Goal: Information Seeking & Learning: Compare options

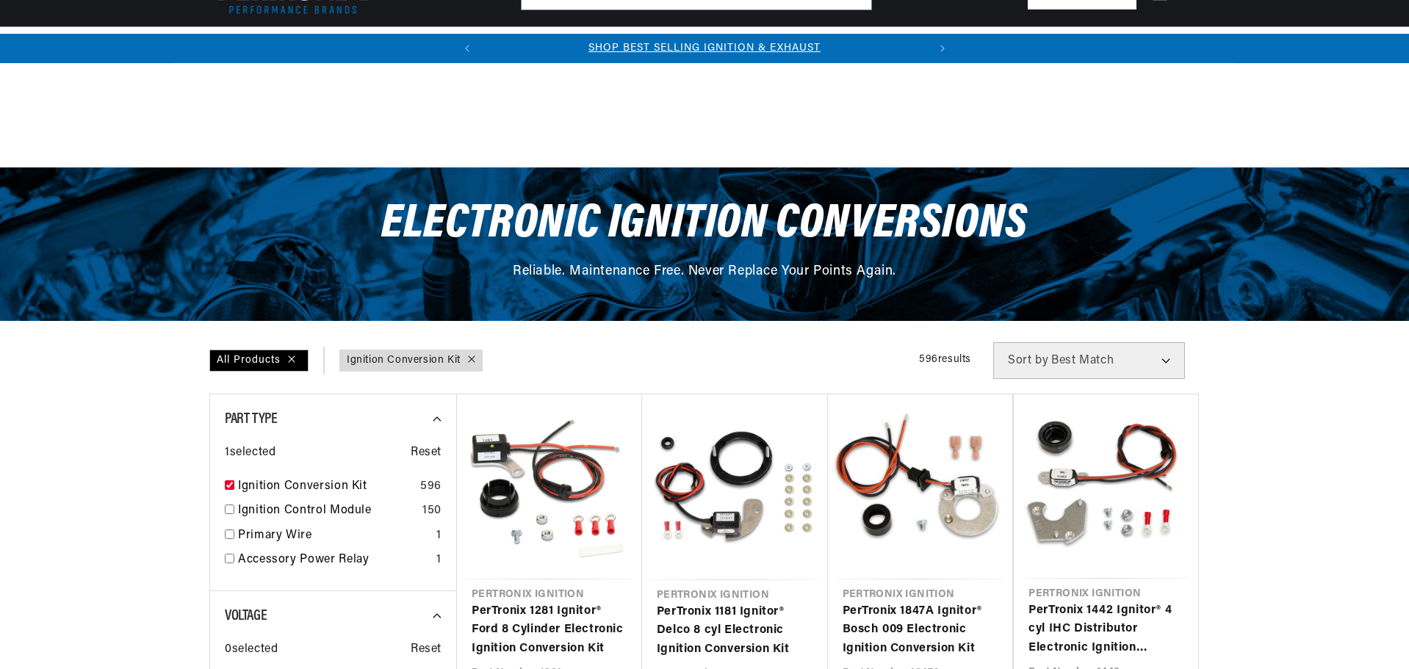
scroll to position [441, 0]
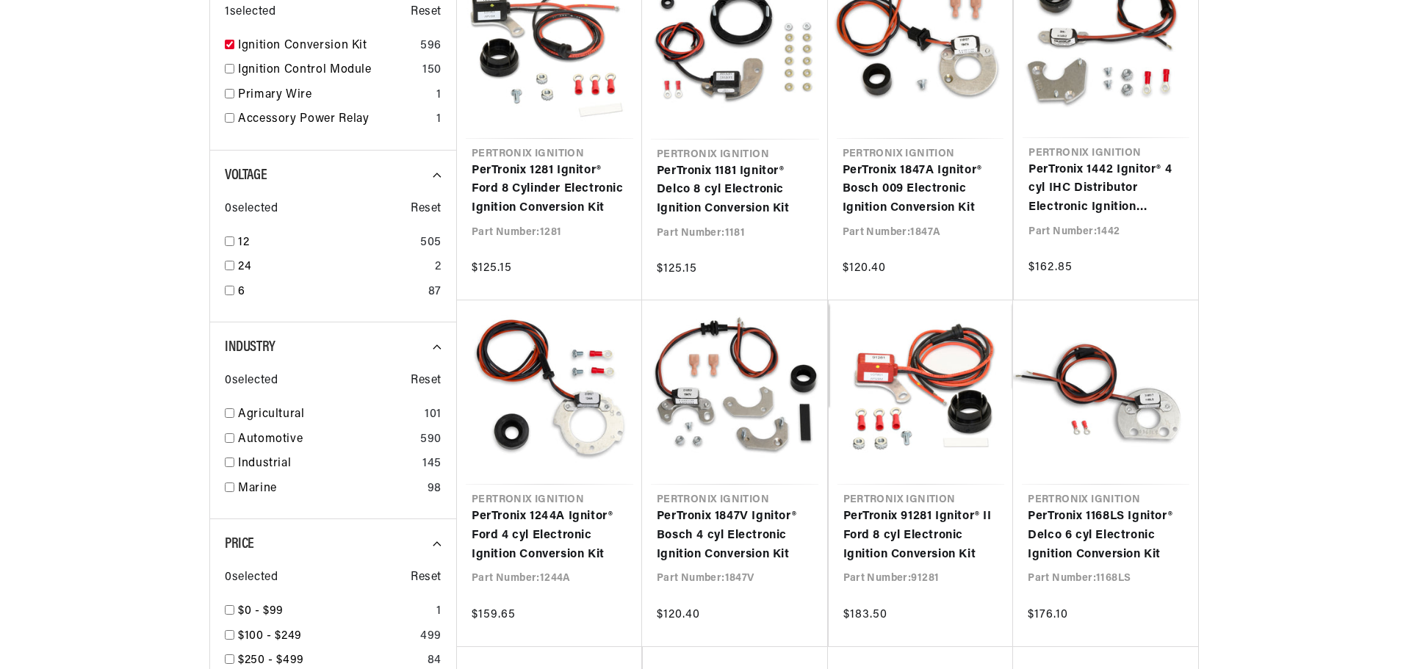
click at [230, 244] on input "checkbox" at bounding box center [230, 242] width 10 height 10
checkbox input "true"
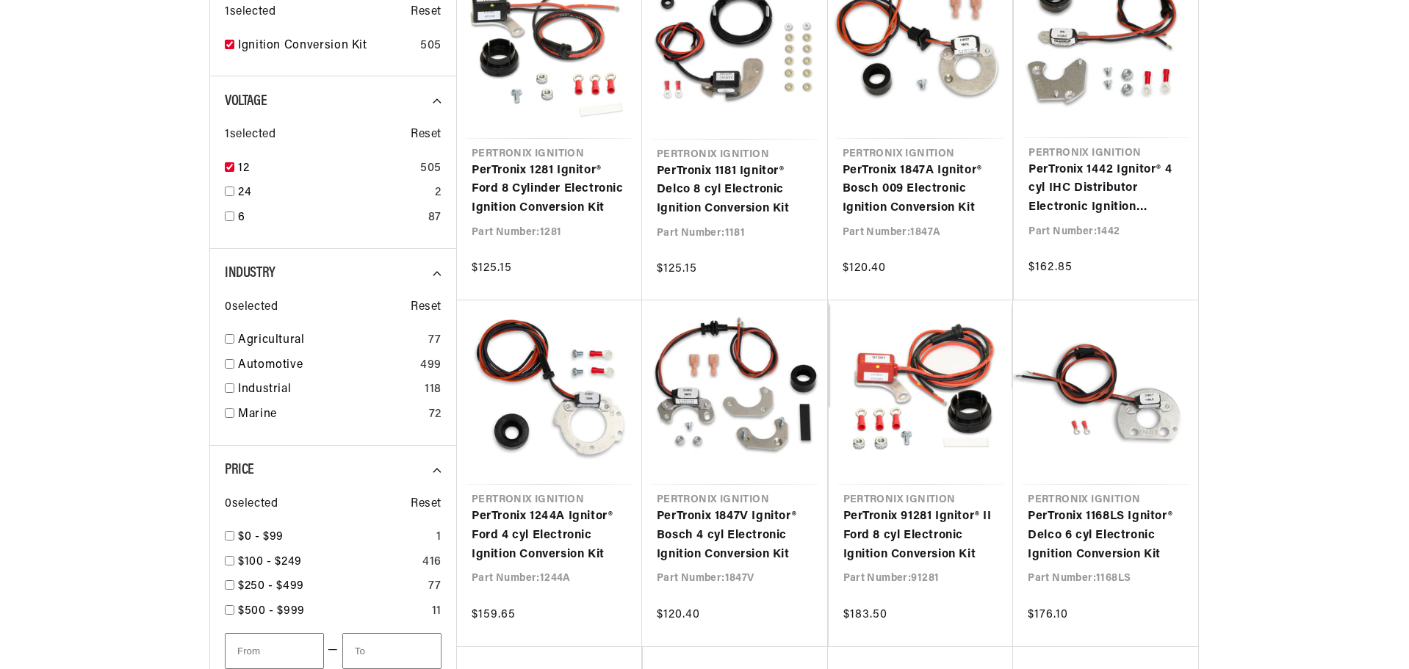
scroll to position [0, 467]
click at [231, 369] on input "checkbox" at bounding box center [230, 364] width 10 height 10
checkbox input "true"
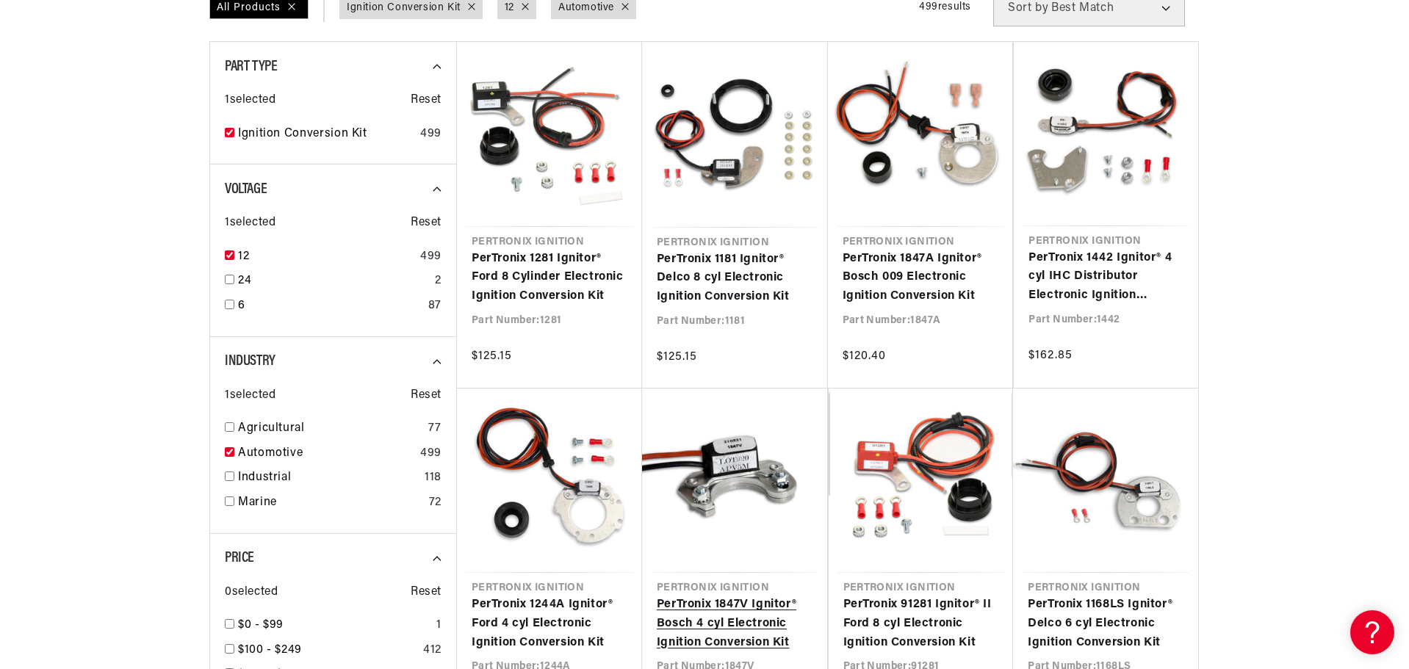
scroll to position [367, 0]
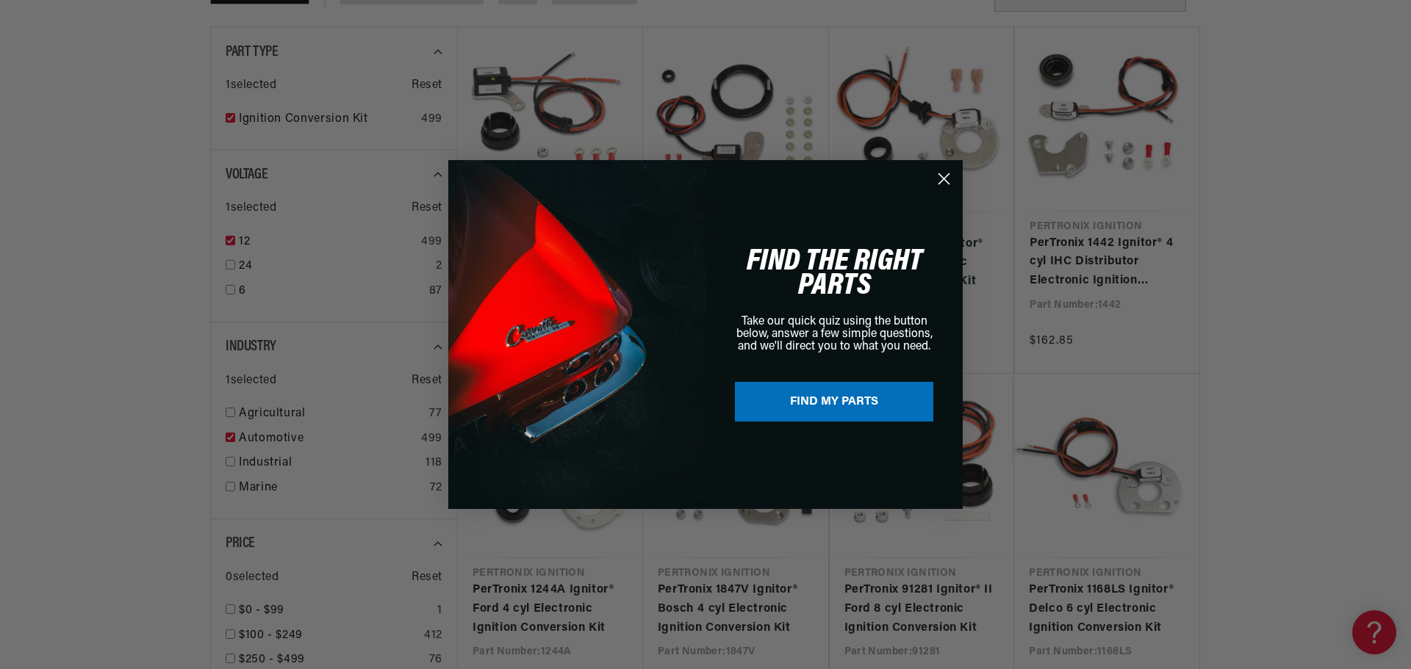
click at [944, 176] on circle "Close dialog" at bounding box center [944, 179] width 24 height 24
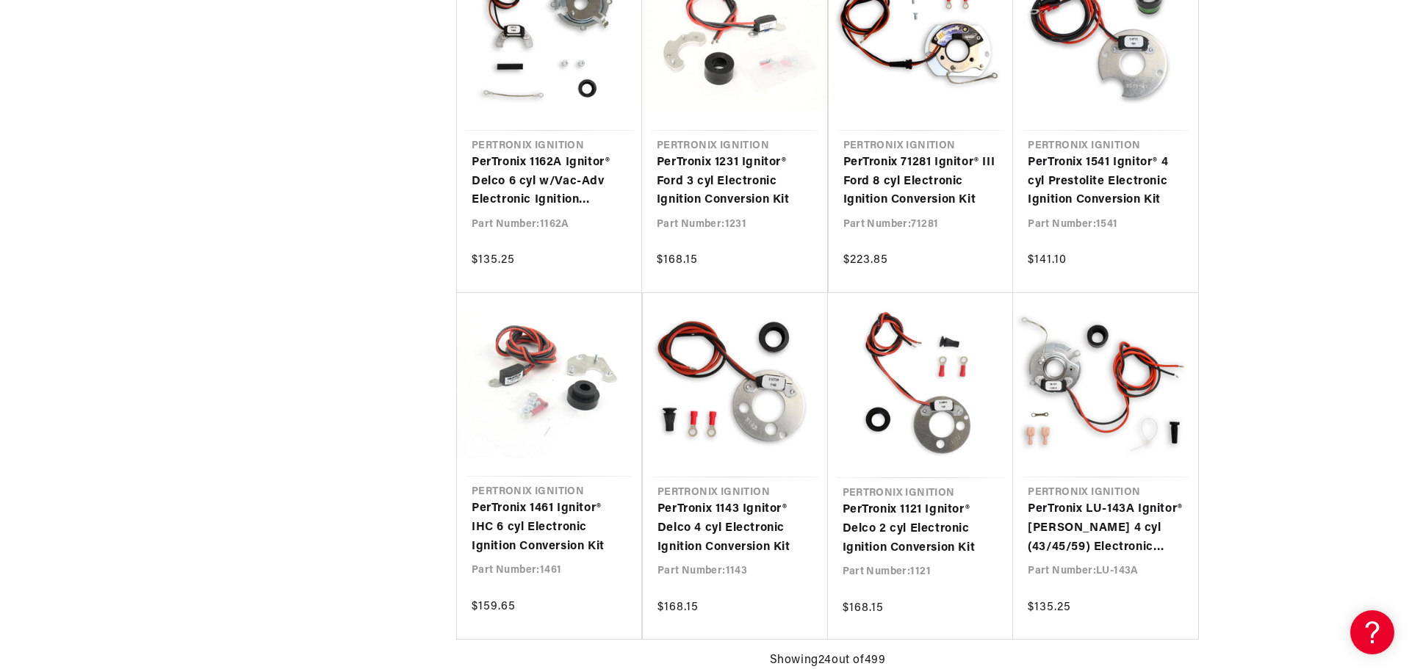
scroll to position [0, 445]
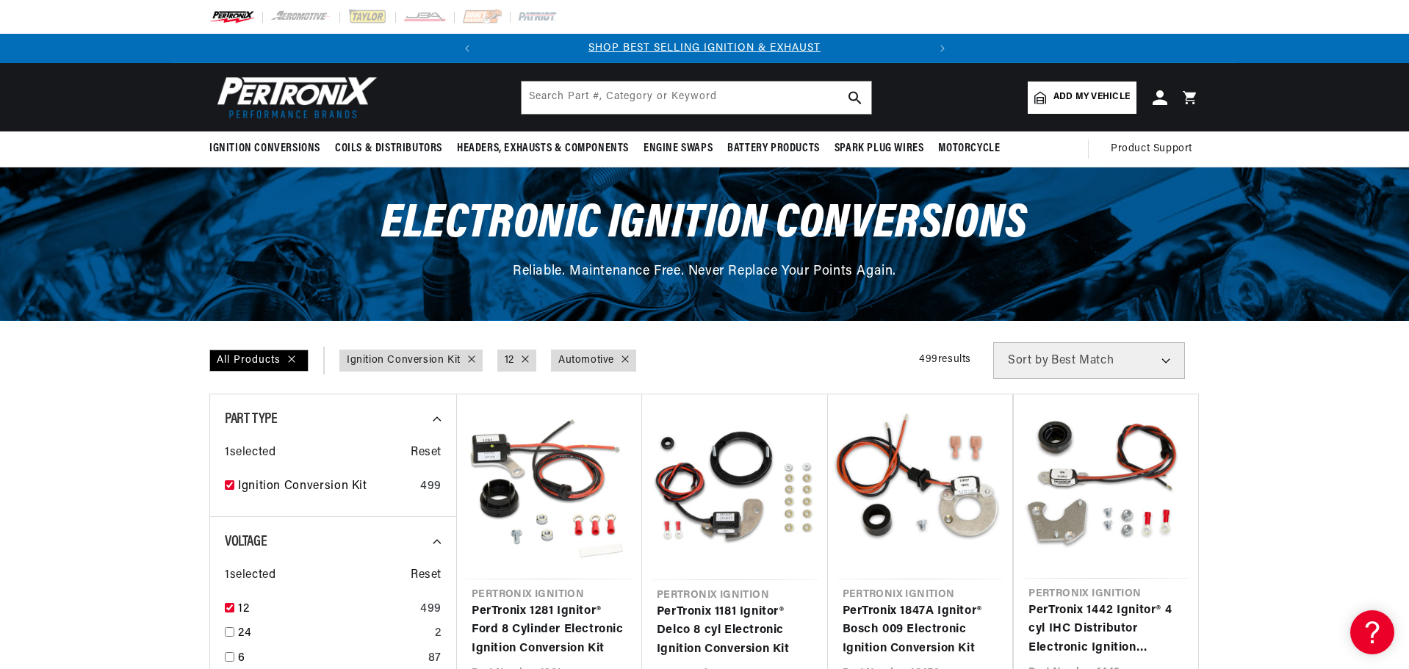
click at [1170, 357] on select "Best Match Featured Name, A-Z Name, Z-A Price, Low to High Price, High to Low" at bounding box center [1089, 360] width 192 height 37
select select "title"
click at [993, 342] on select "Best Match Featured Name, A-Z Name, Z-A Price, Low to High Price, High to Low" at bounding box center [1089, 360] width 192 height 37
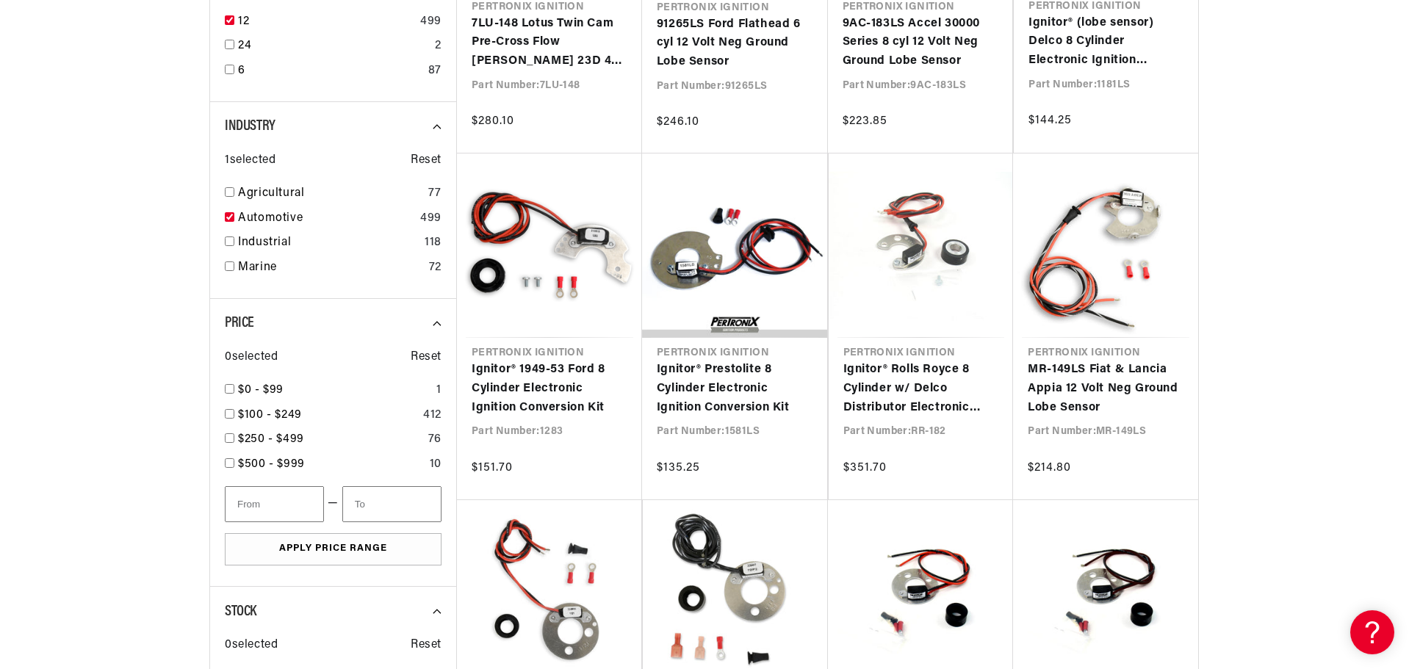
scroll to position [0, 445]
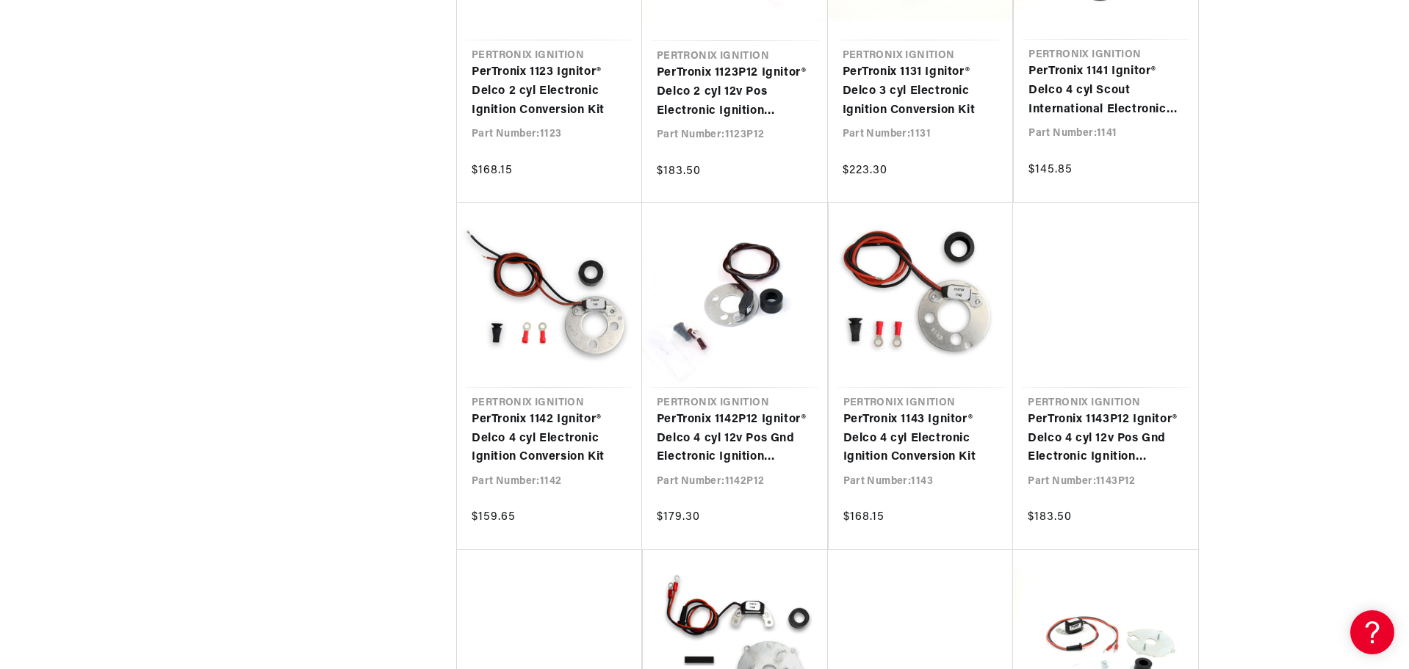
scroll to position [1764, 0]
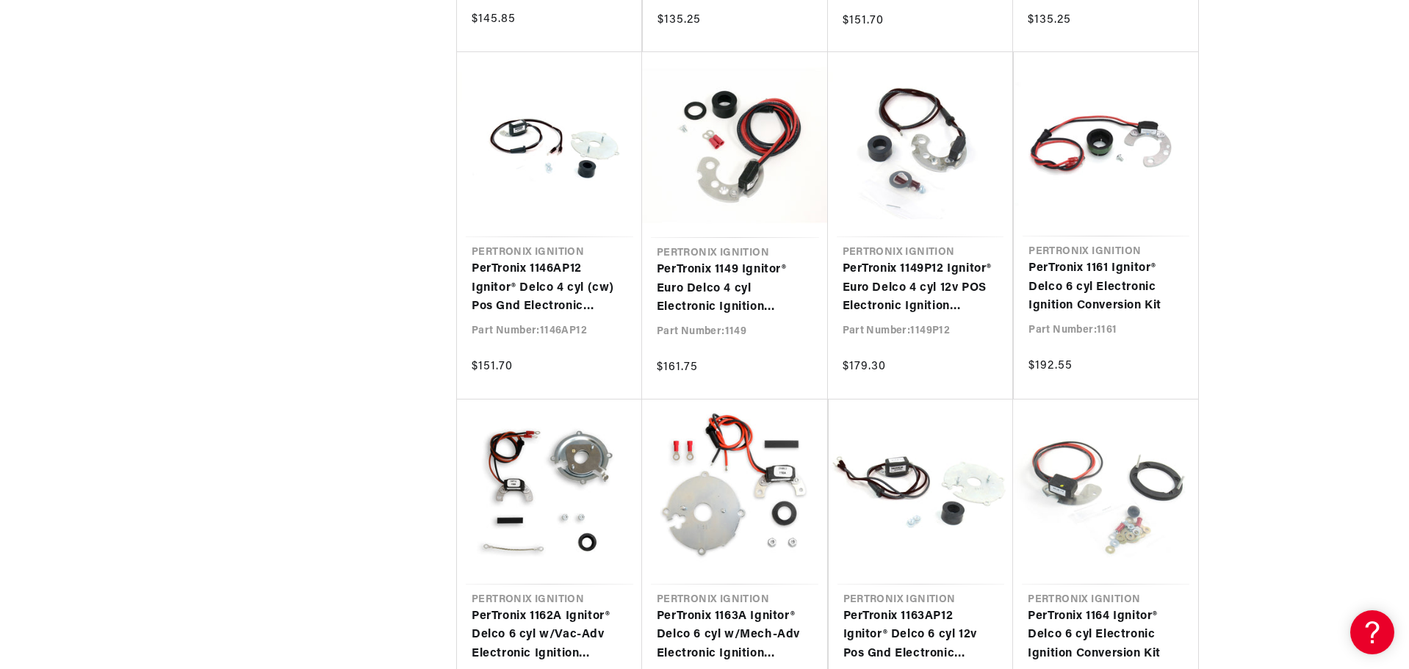
scroll to position [0, 445]
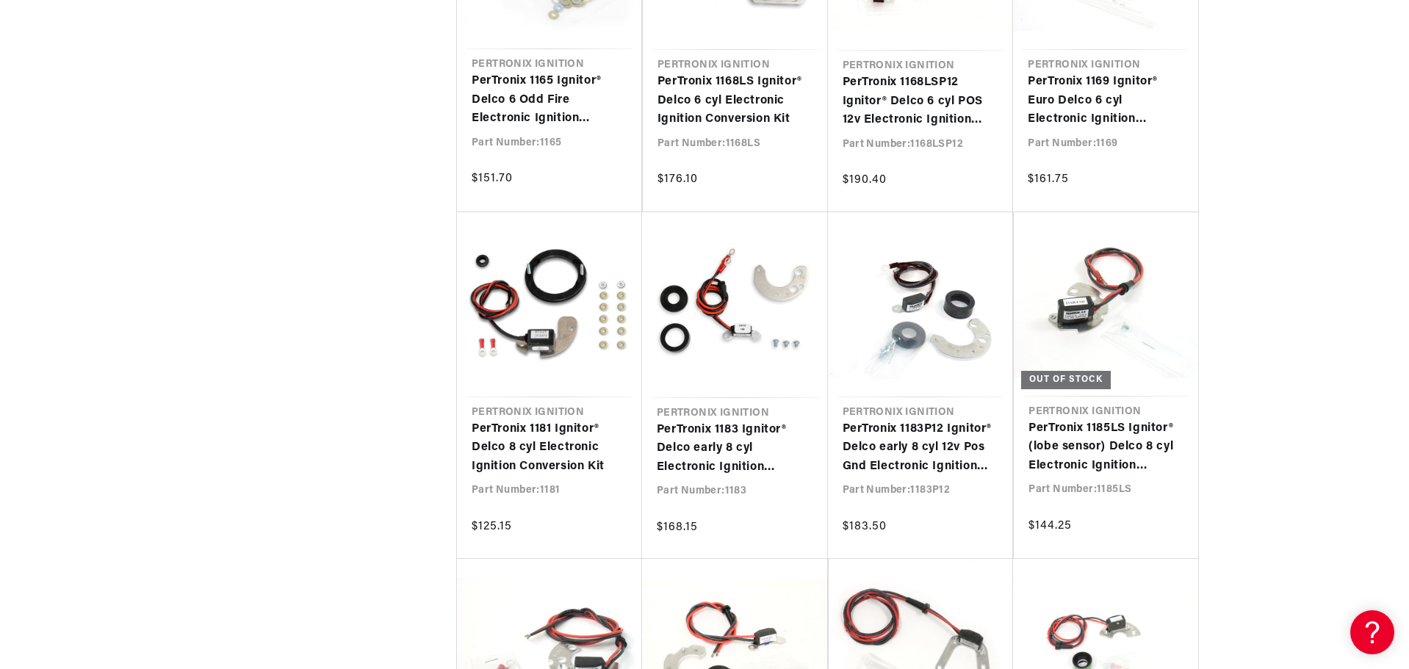
scroll to position [3968, 0]
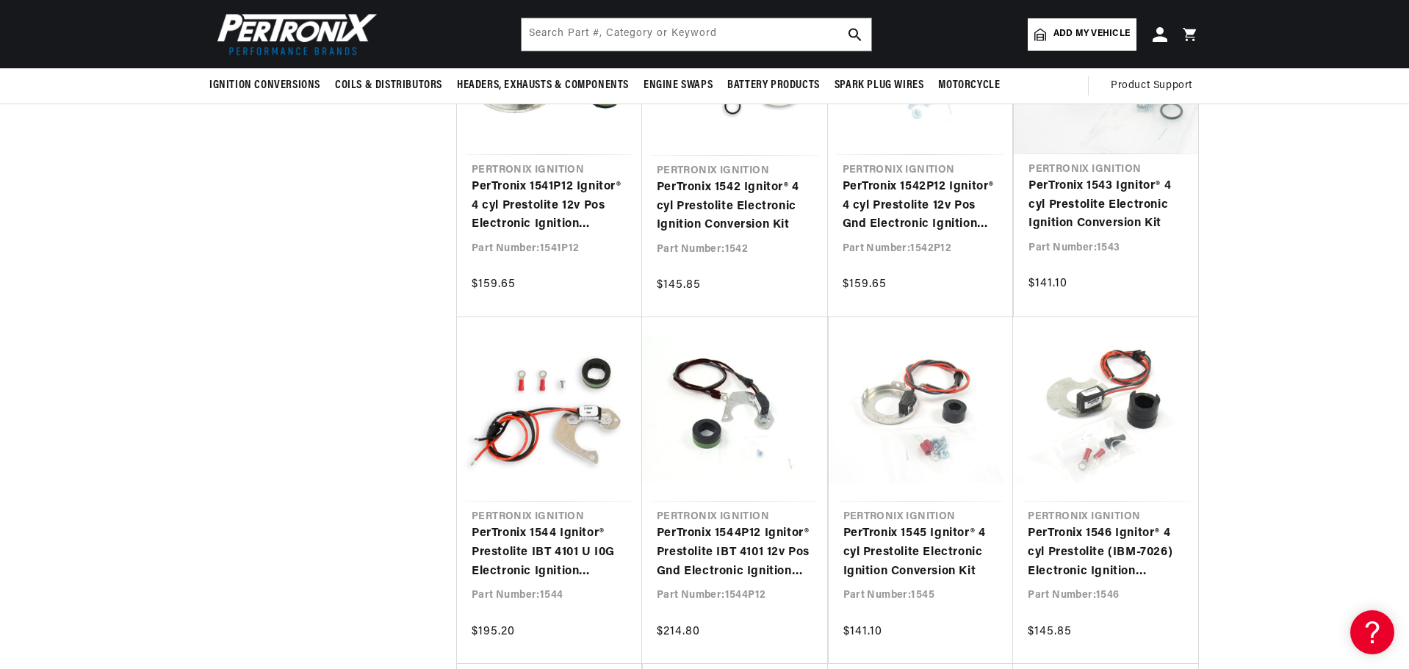
scroll to position [0, 445]
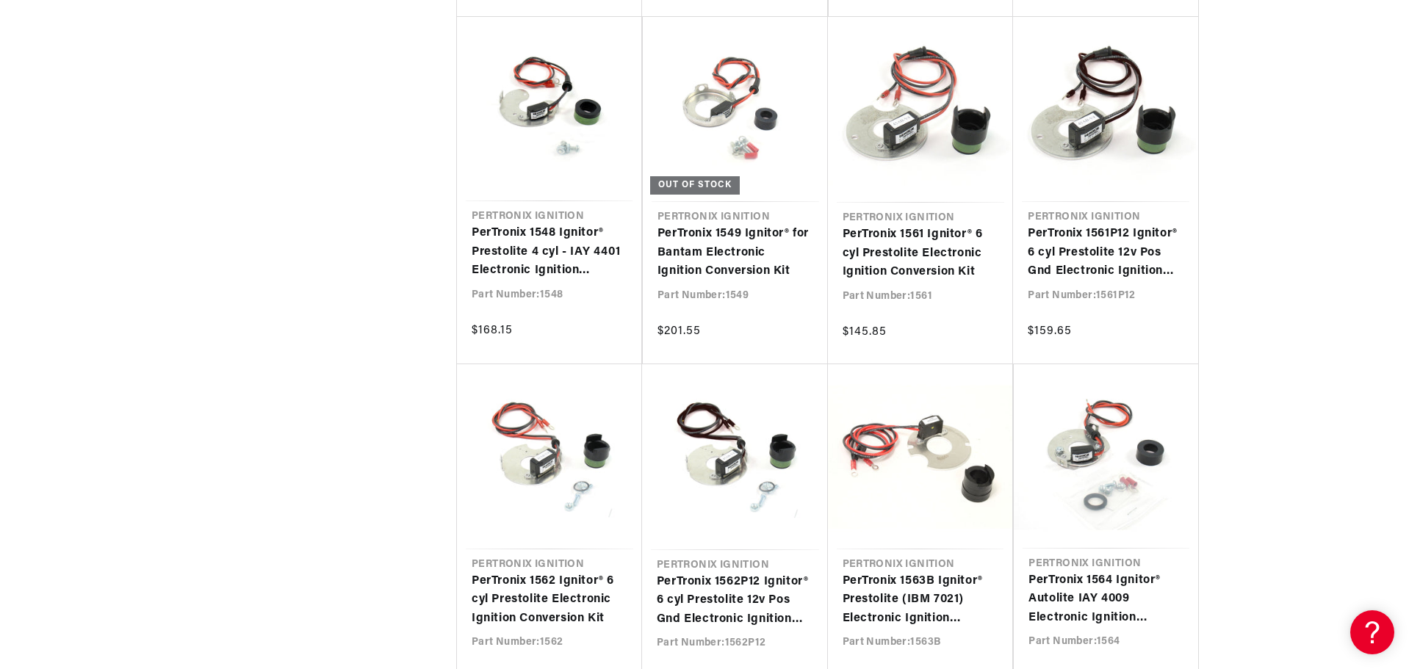
scroll to position [8745, 0]
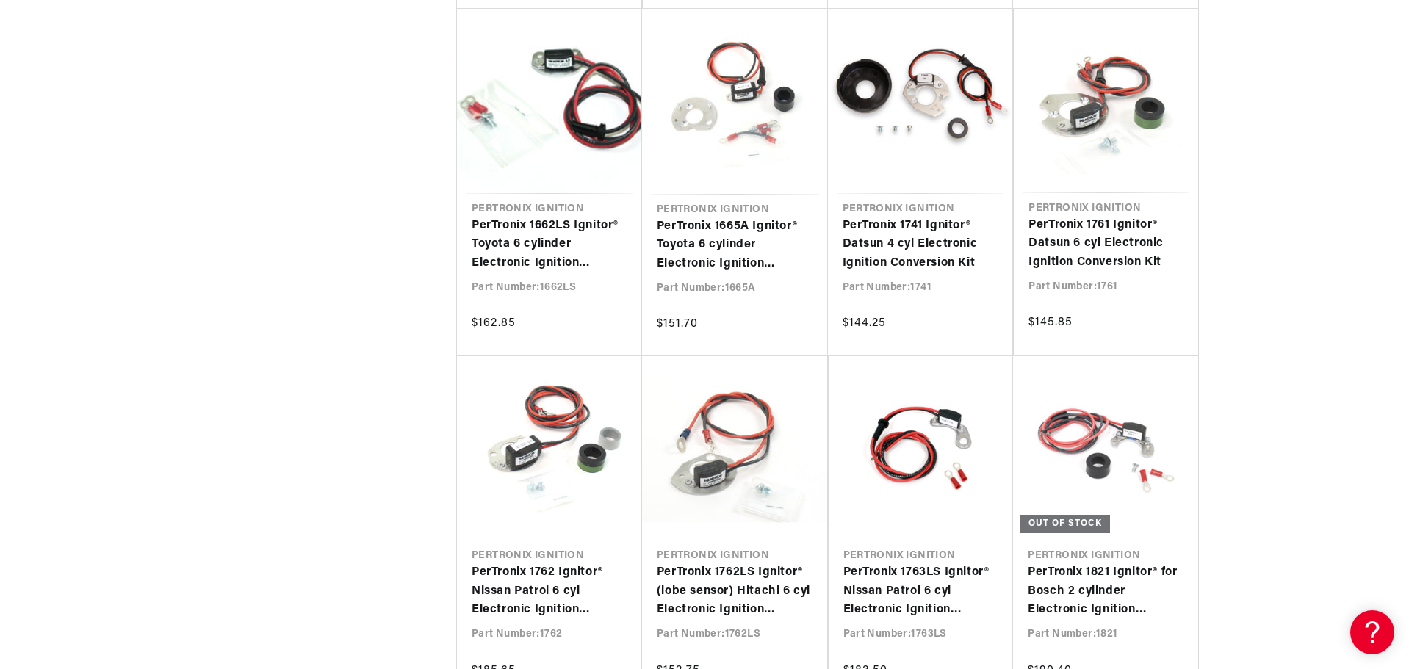
scroll to position [10876, 0]
